Goal: Transaction & Acquisition: Purchase product/service

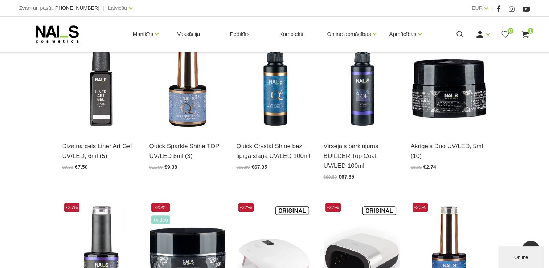
scroll to position [218, 0]
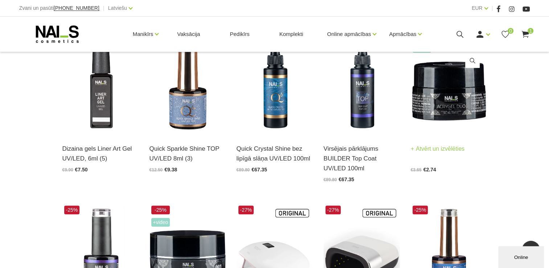
click at [438, 107] on img at bounding box center [449, 82] width 76 height 105
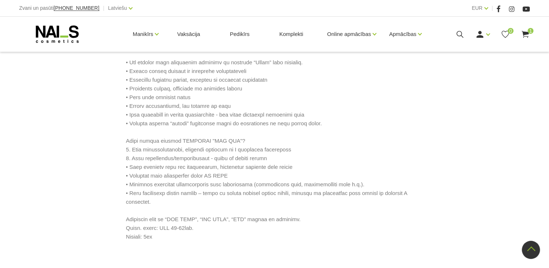
scroll to position [333, 0]
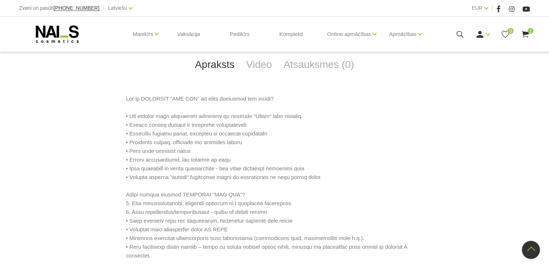
click at [527, 32] on use at bounding box center [525, 34] width 7 height 7
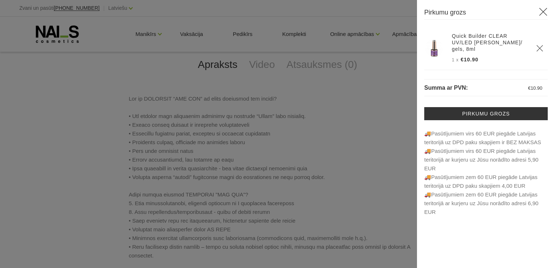
click at [405, 76] on div at bounding box center [277, 134] width 555 height 268
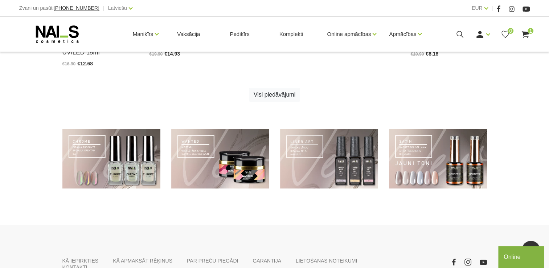
scroll to position [508, 0]
click at [282, 97] on link "Visi piedāvājumi" at bounding box center [274, 95] width 51 height 14
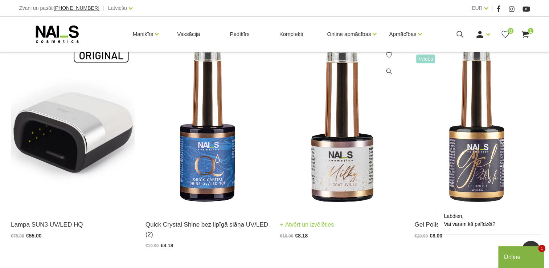
scroll to position [617, 0]
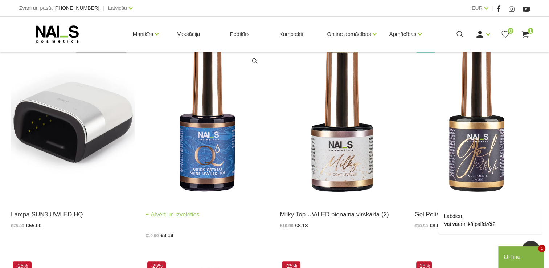
click at [195, 167] on img at bounding box center [208, 115] width 124 height 170
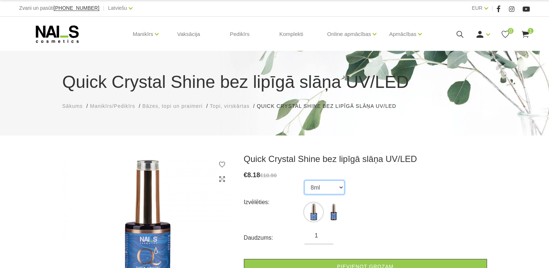
click at [341, 188] on select "8ml 15ml" at bounding box center [325, 187] width 40 height 14
select select "5434"
click at [305, 180] on select "8ml 15ml" at bounding box center [325, 187] width 40 height 14
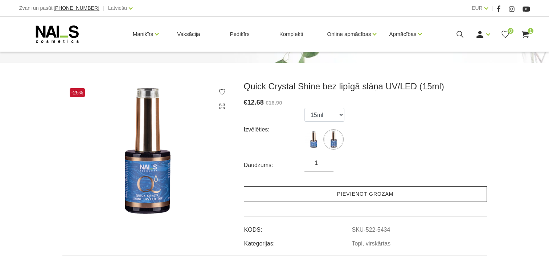
click at [378, 196] on link "Pievienot grozam" at bounding box center [365, 194] width 243 height 16
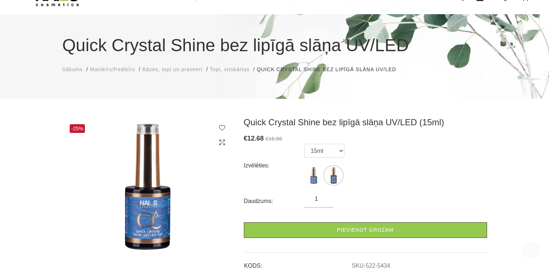
scroll to position [0, 0]
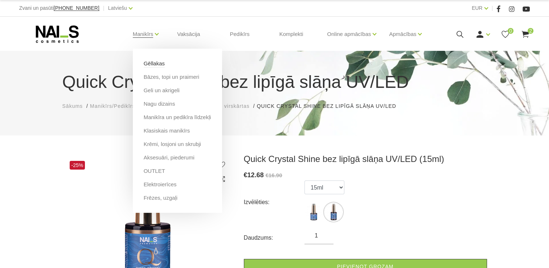
click at [155, 62] on link "Gēllakas" at bounding box center [154, 64] width 21 height 8
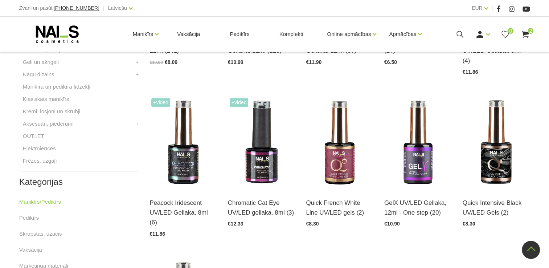
scroll to position [145, 0]
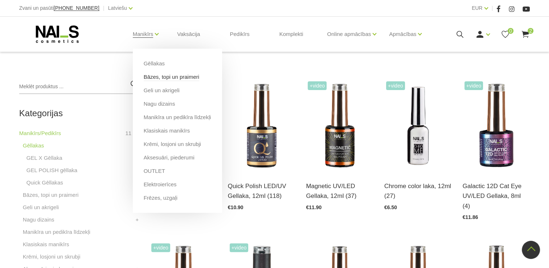
click at [165, 77] on link "Bāzes, topi un praimeri" at bounding box center [172, 77] width 56 height 8
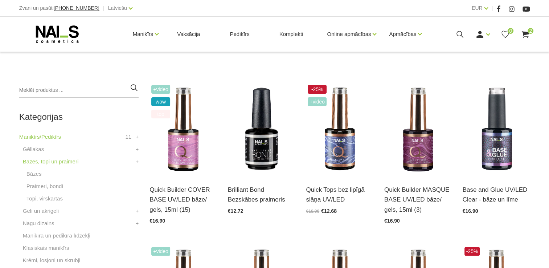
scroll to position [145, 0]
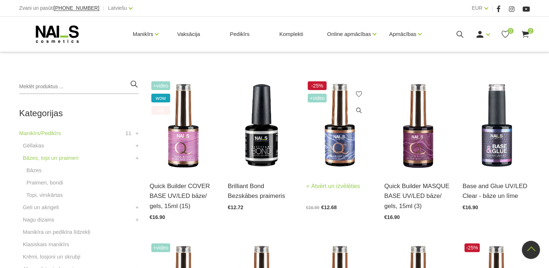
click at [338, 159] on img at bounding box center [340, 126] width 68 height 93
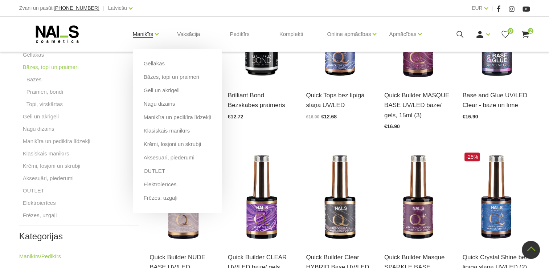
scroll to position [218, 0]
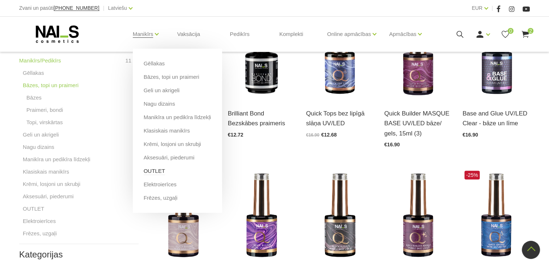
click at [158, 172] on link "OUTLET" at bounding box center [154, 171] width 21 height 8
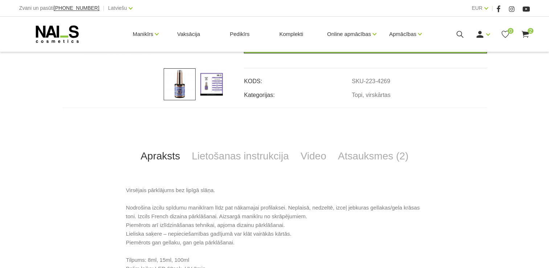
scroll to position [254, 0]
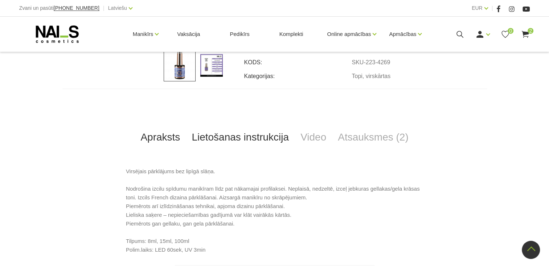
click at [228, 137] on link "Lietošanas instrukcija" at bounding box center [240, 137] width 109 height 24
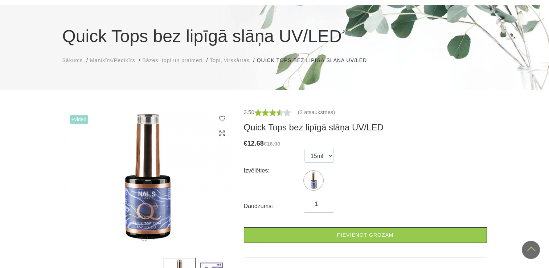
scroll to position [36, 0]
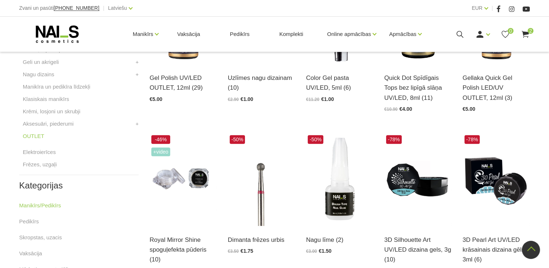
scroll to position [145, 0]
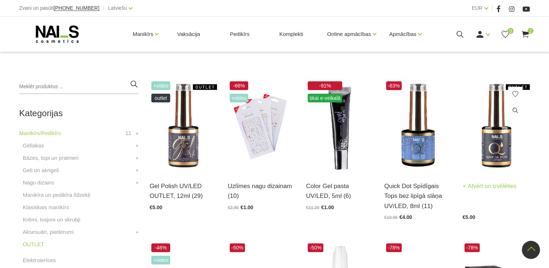
click at [497, 163] on img at bounding box center [497, 126] width 68 height 93
click at [52, 169] on link "Geli un akrigeli" at bounding box center [41, 170] width 36 height 9
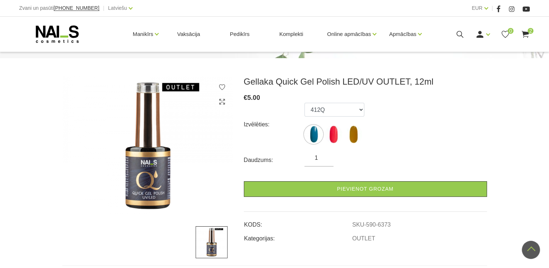
scroll to position [73, 0]
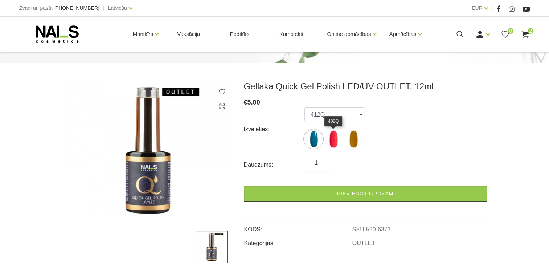
click at [330, 137] on img at bounding box center [334, 139] width 18 height 18
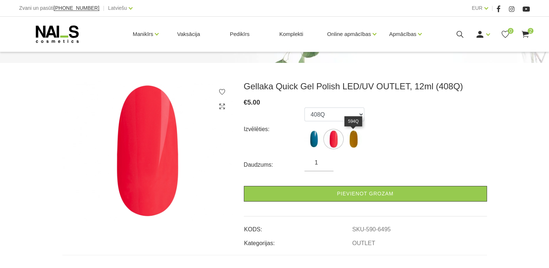
click at [362, 140] on img at bounding box center [354, 139] width 18 height 18
select select "6496"
